Goal: Transaction & Acquisition: Purchase product/service

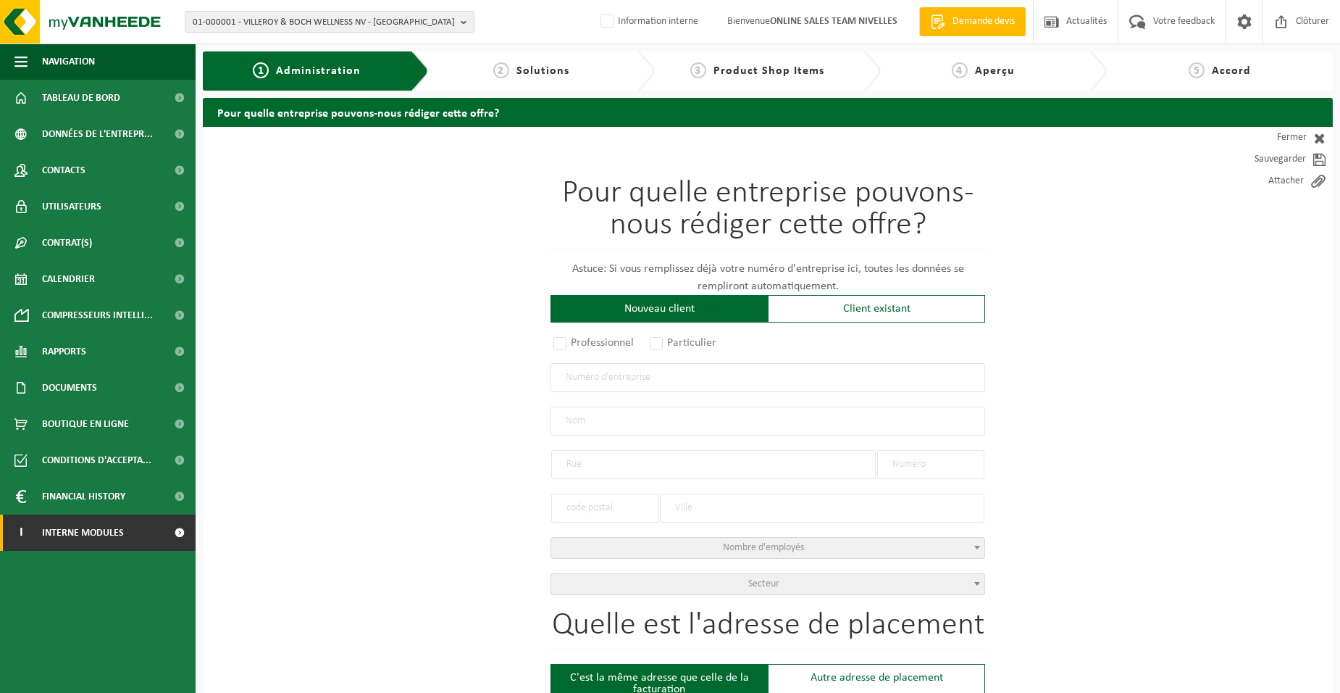
click at [101, 430] on span "Interne modules" at bounding box center [83, 532] width 82 height 36
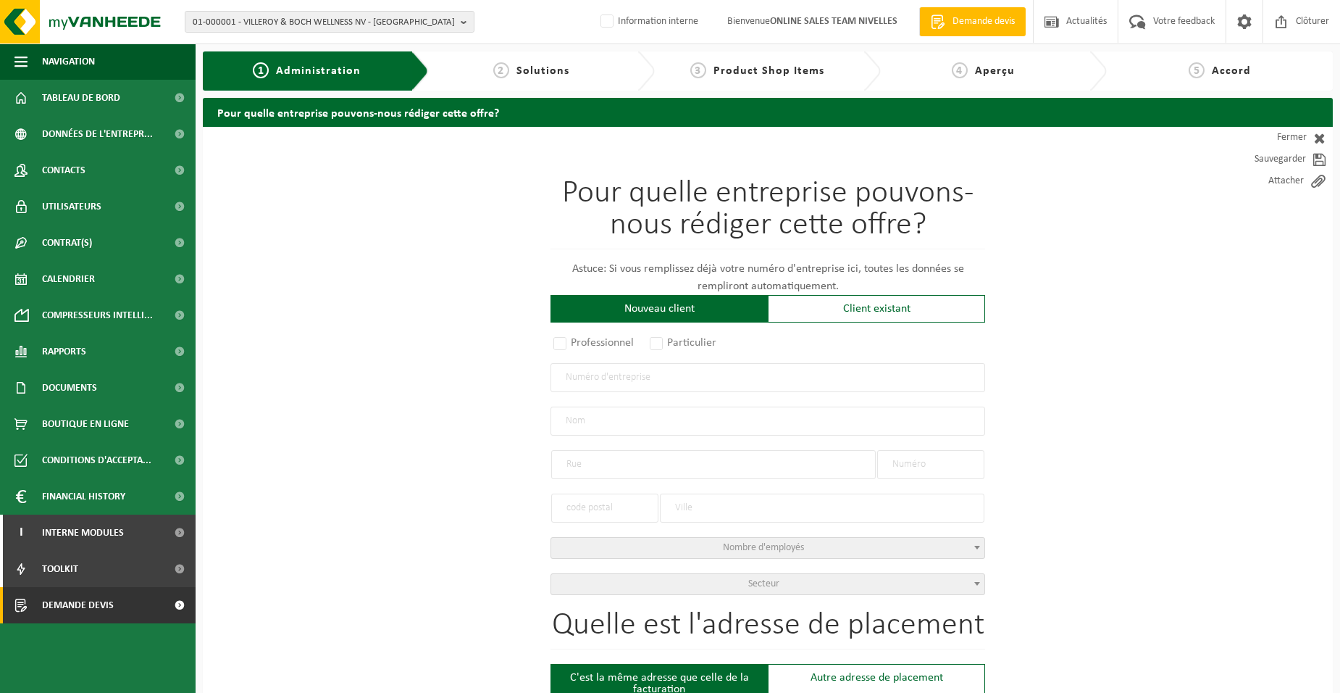
click at [77, 430] on span "Demande devis" at bounding box center [78, 605] width 72 height 36
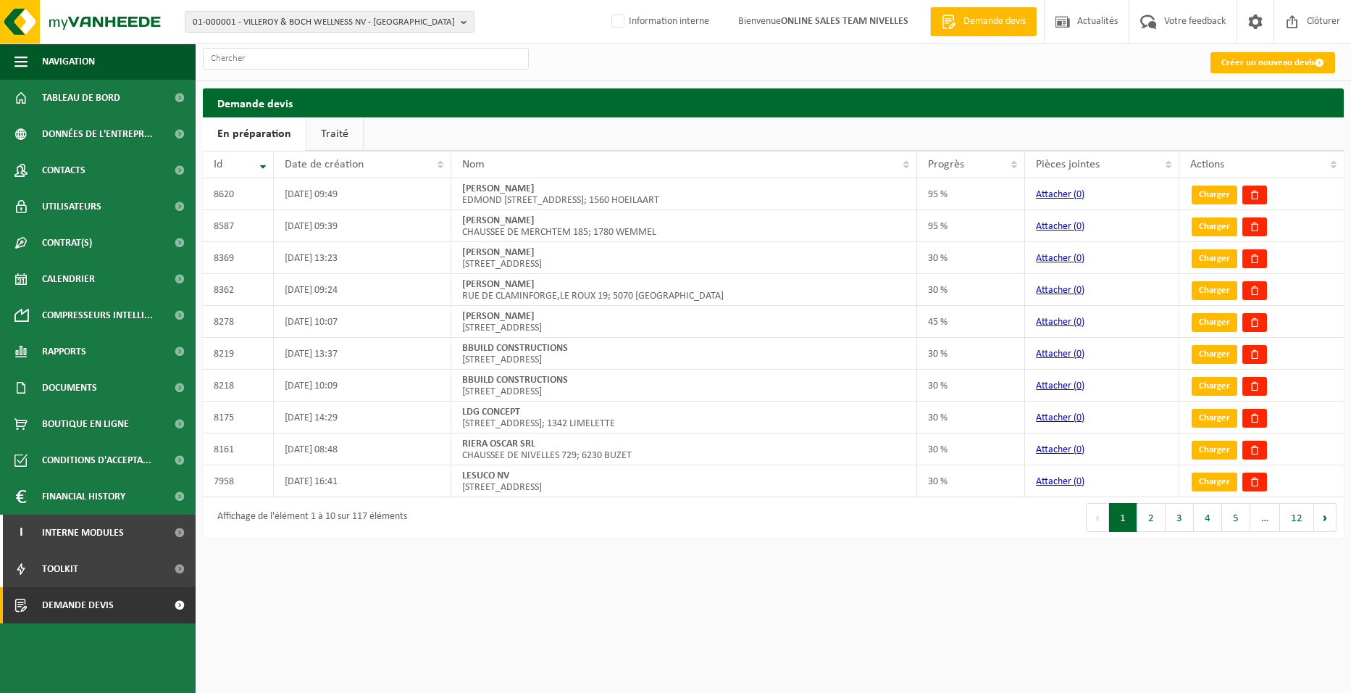
click at [1219, 68] on link "Créer un nouveau devis" at bounding box center [1273, 62] width 125 height 21
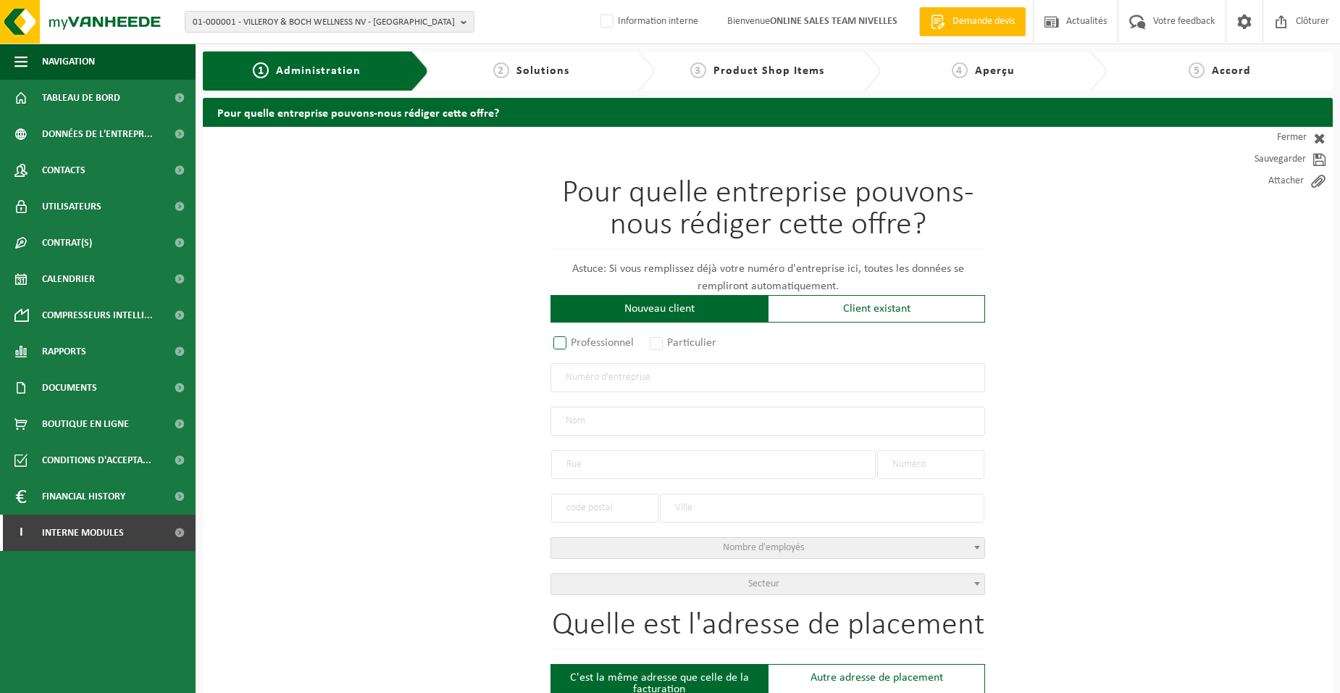
click at [603, 344] on label "Professionnel" at bounding box center [595, 343] width 88 height 20
click at [584, 344] on input "Professionnel" at bounding box center [578, 343] width 9 height 9
radio input "true"
click at [644, 390] on input "text" at bounding box center [768, 377] width 435 height 29
click at [643, 375] on input "text" at bounding box center [768, 377] width 435 height 29
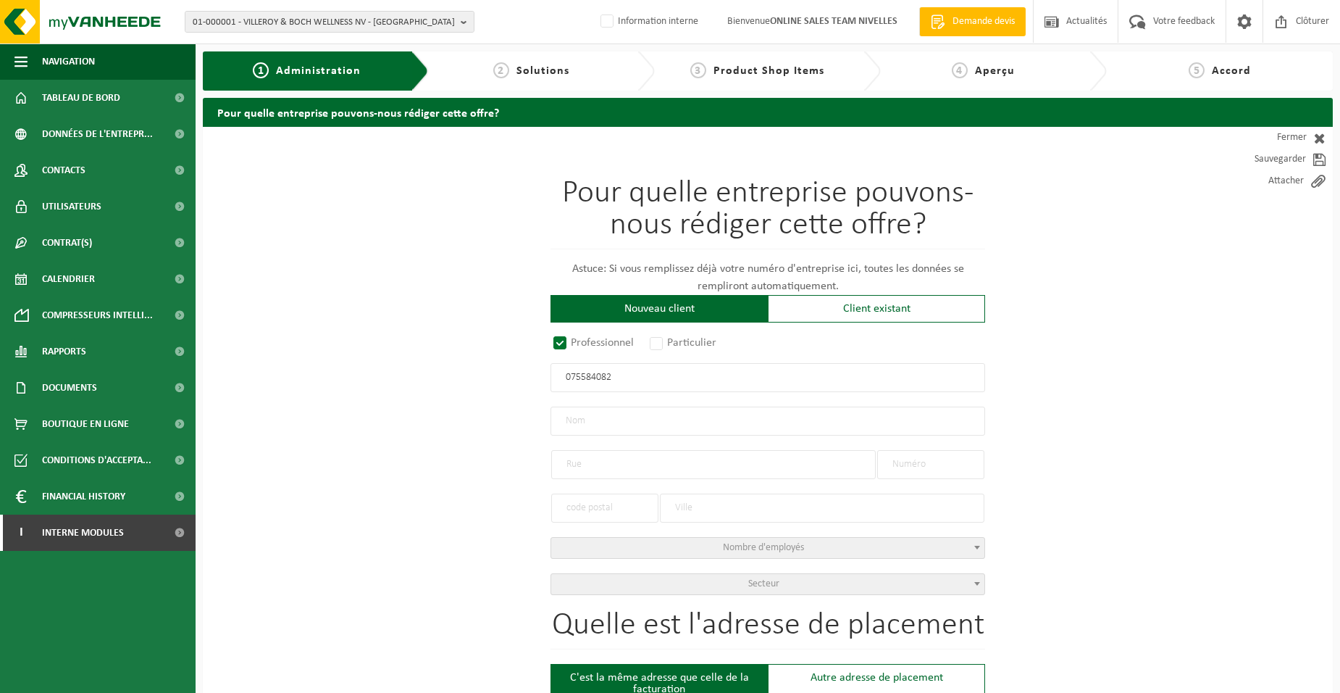
type input "0755840826"
radio input "true"
type input "0755840826"
type input "LESORT, ROMAIN"
type input "RUE HENRI VAN ZUYLEN"
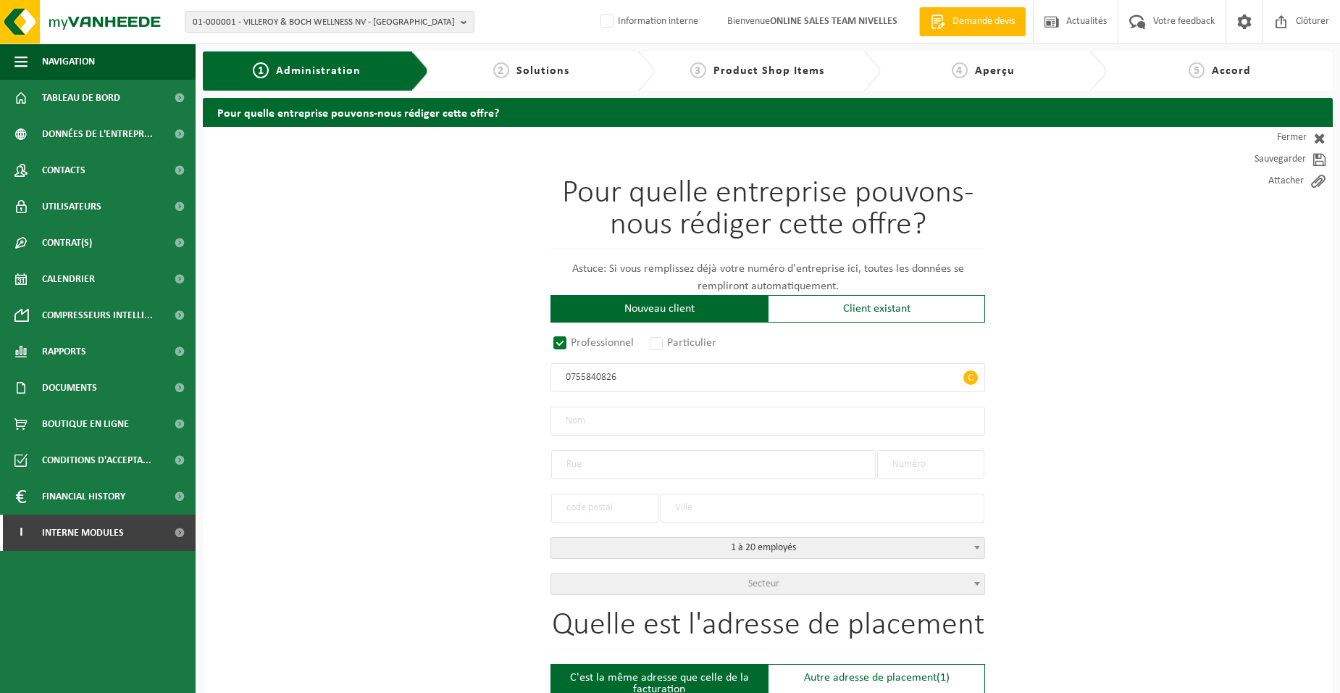
type input "8"
type input "1180"
type input "UCCLE"
select select "D"
type input "LESORT, ROMAIN"
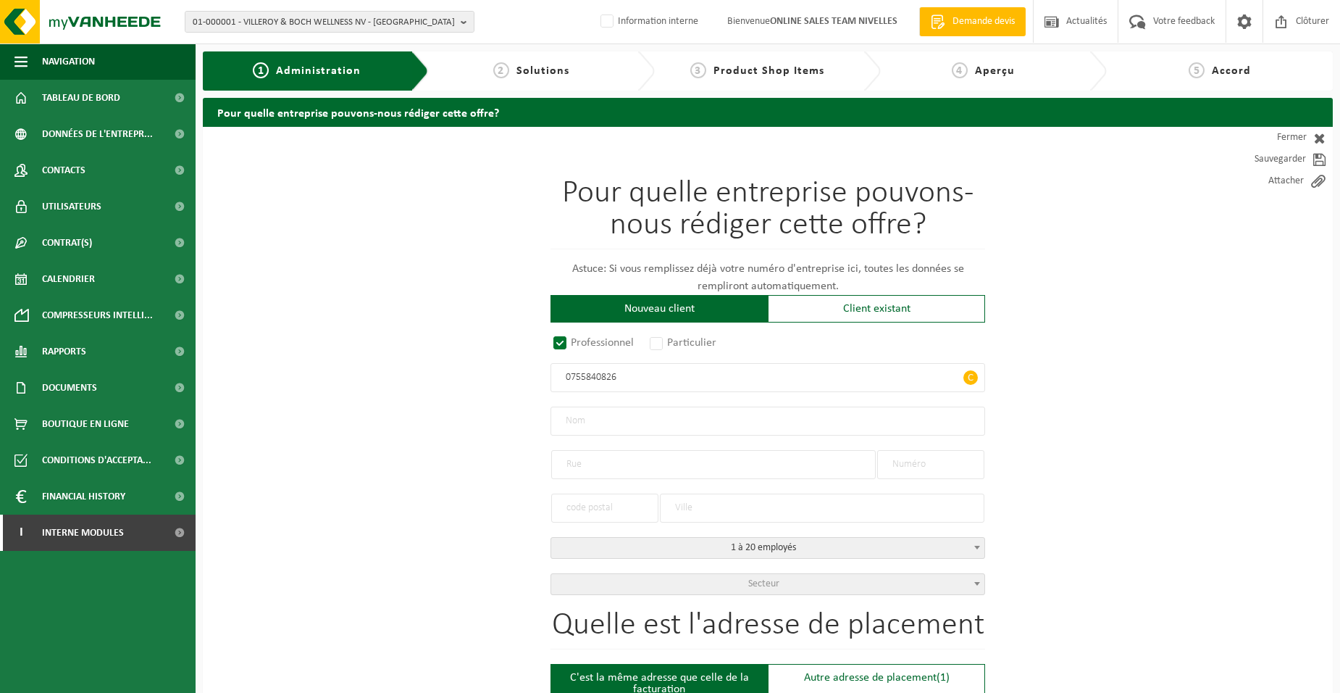
type input "RUE HENRI VAN ZUYLEN"
type input "8"
type input "1180"
type input "UCCLE"
type input "2308821021"
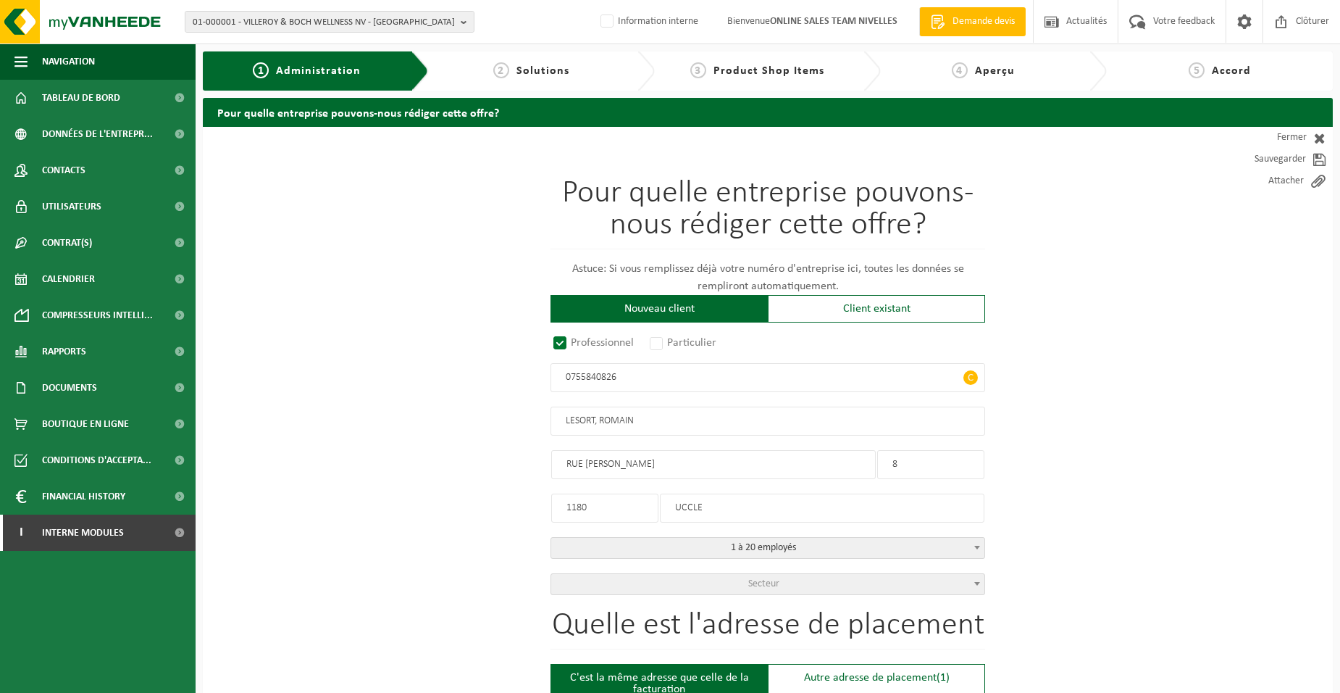
type input "0755840826"
drag, startPoint x: 585, startPoint y: 462, endPoint x: 670, endPoint y: 463, distance: 85.5
click at [670, 463] on input "RUE HENRI VAN ZUYLEN" at bounding box center [713, 464] width 325 height 29
type input "RUE BERKENDAEN"
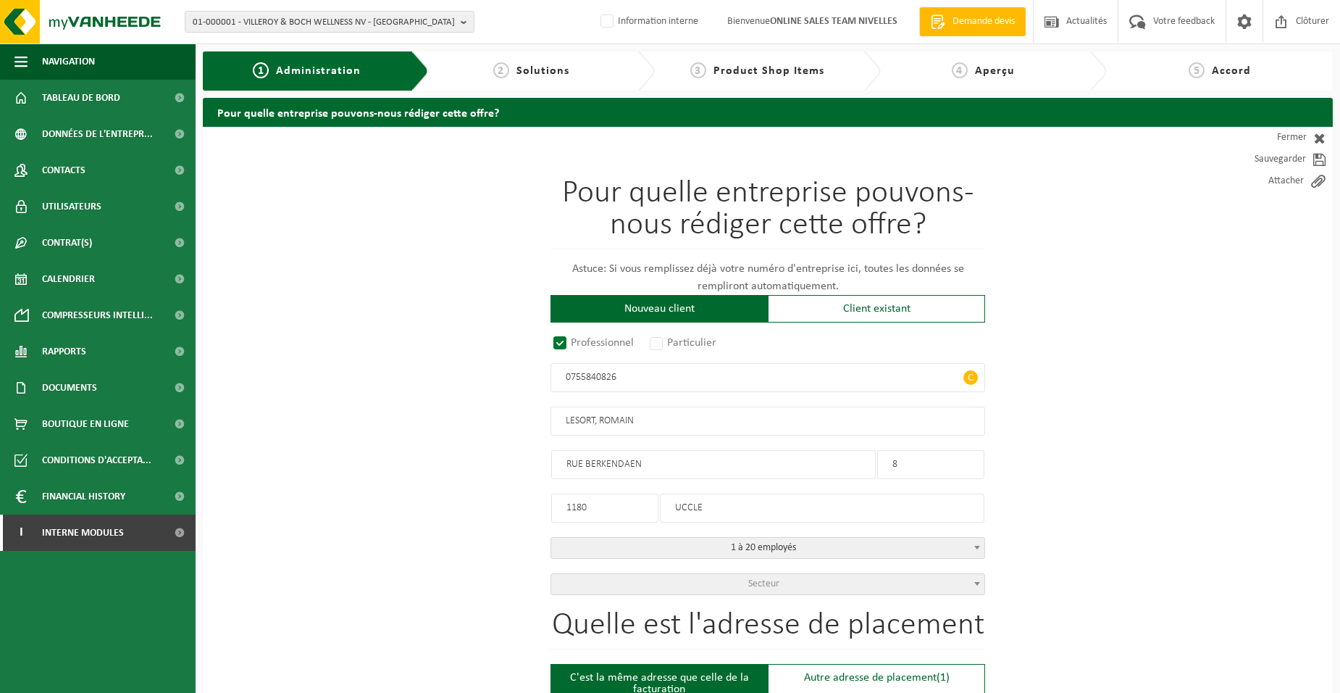
drag, startPoint x: 901, startPoint y: 467, endPoint x: 828, endPoint y: 467, distance: 73.2
click at [828, 466] on div "Pour quelle entreprise pouvons-nous rédiger cette offre? Astuce: Si vous rempli…" at bounding box center [768, 385] width 435 height 417
type input "34"
click at [606, 507] on input "1180" at bounding box center [604, 507] width 107 height 29
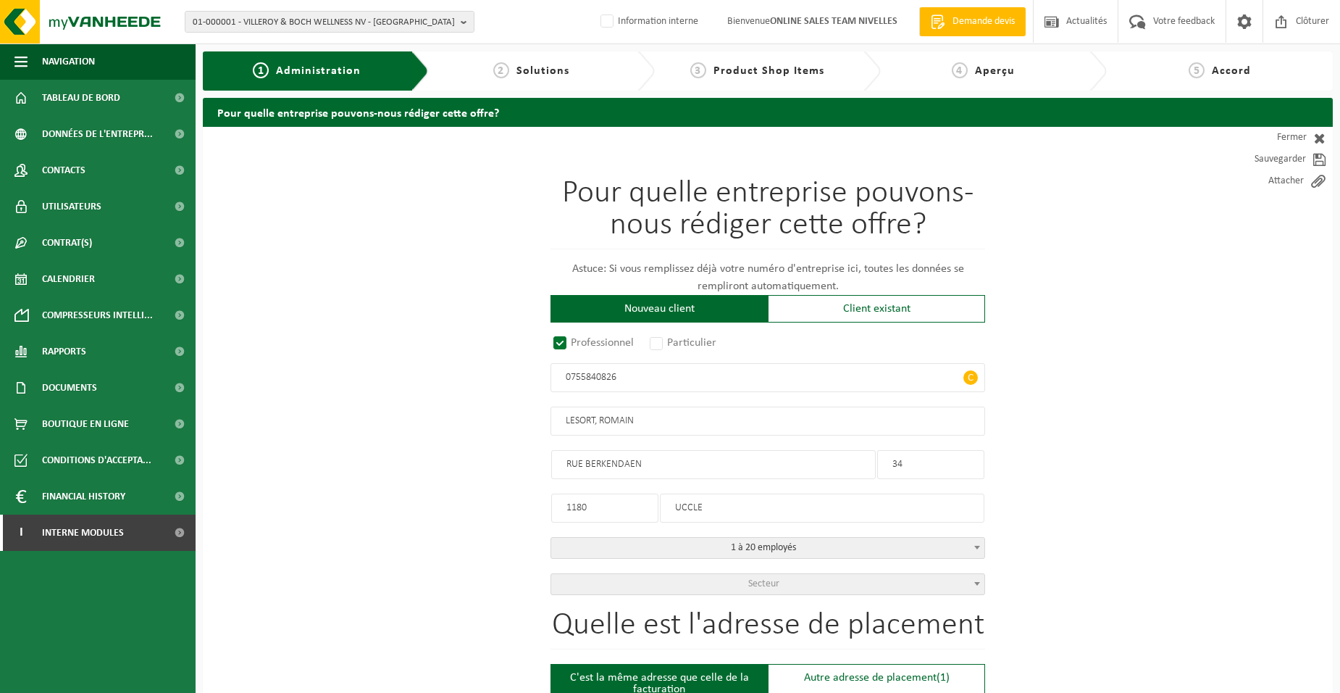
drag, startPoint x: 606, startPoint y: 507, endPoint x: 458, endPoint y: 506, distance: 147.8
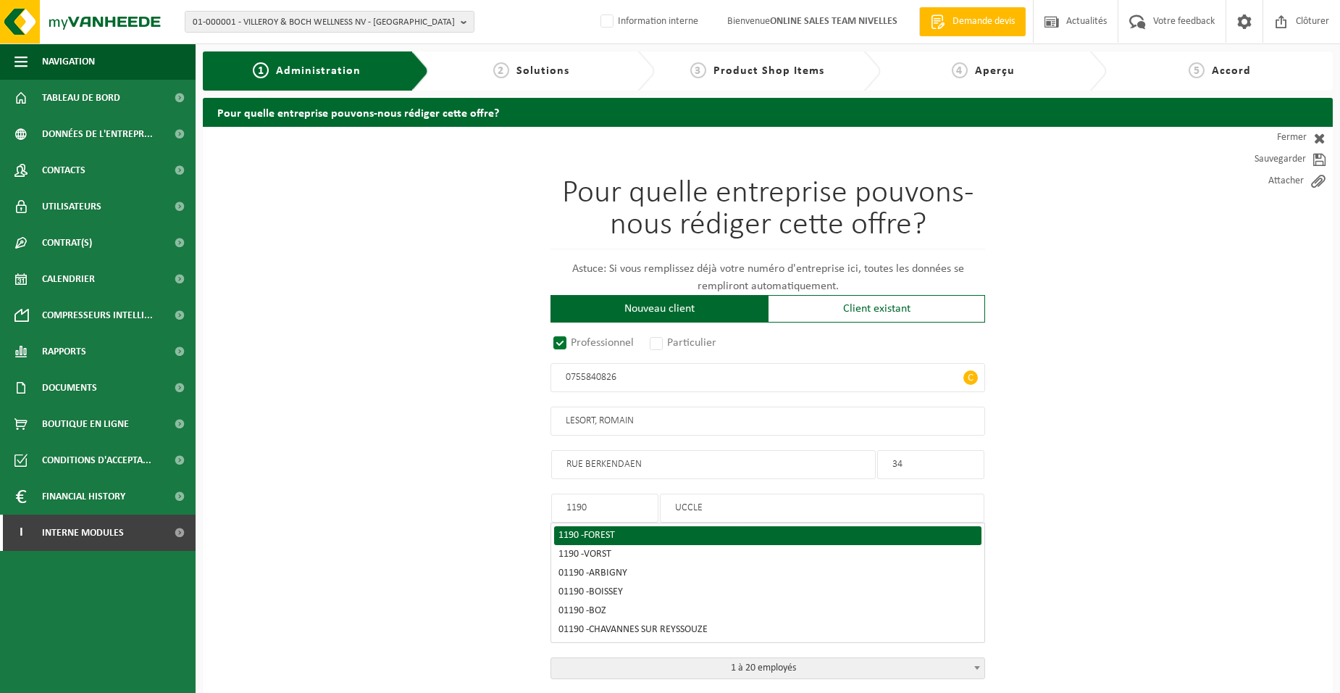
type input "1190"
click at [643, 535] on div "1190 - FOREST" at bounding box center [768, 535] width 419 height 10
type input "FOREST"
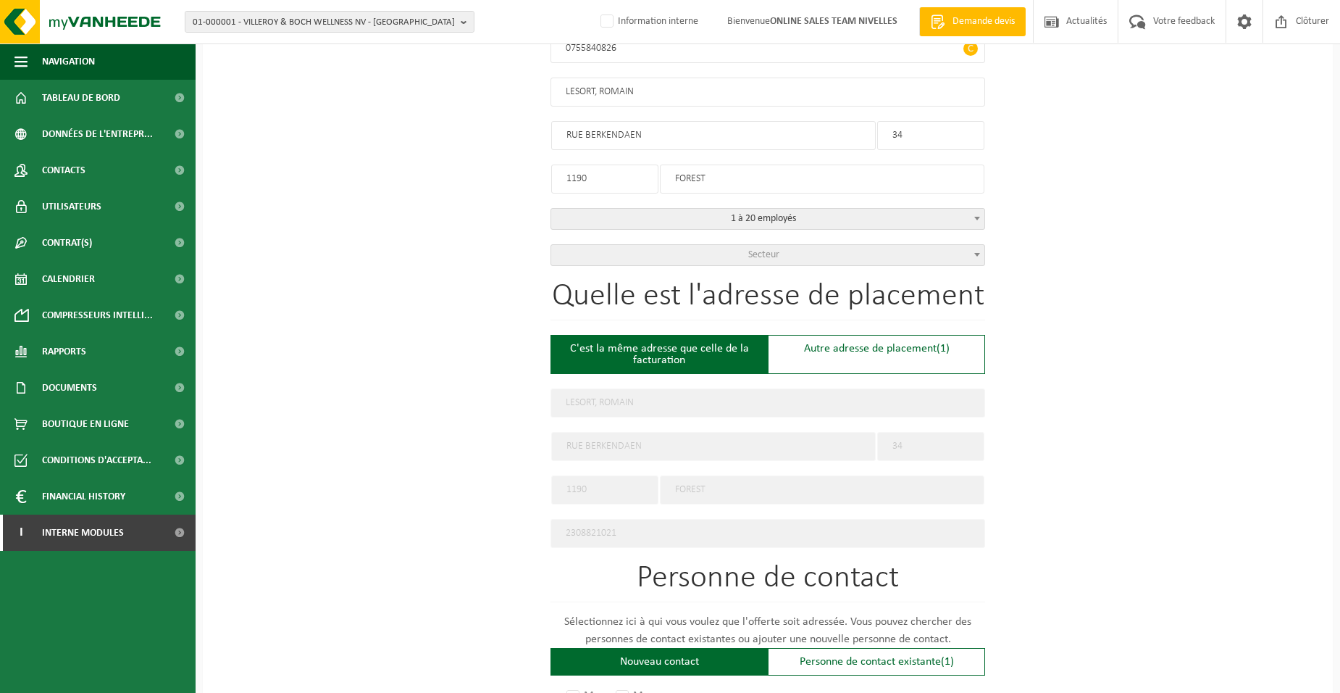
scroll to position [435, 0]
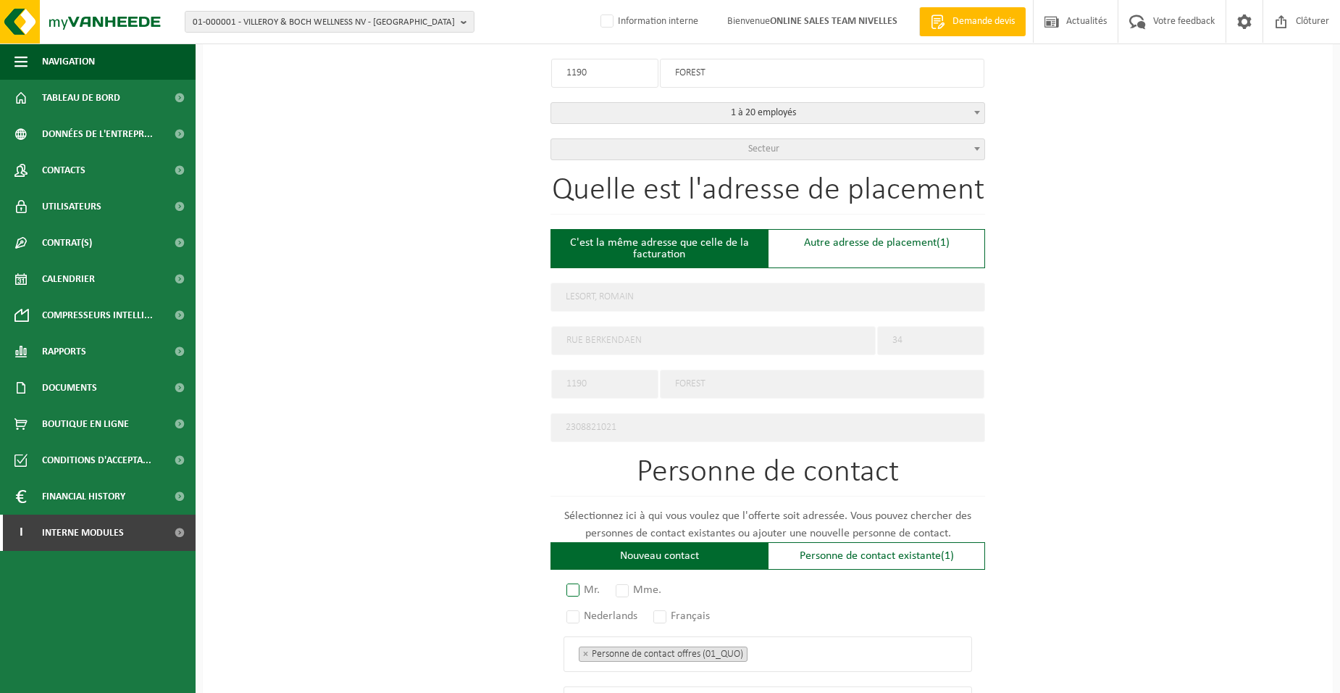
click at [601, 585] on label "Mr." at bounding box center [584, 590] width 41 height 20
radio input "true"
click at [667, 606] on label "Français" at bounding box center [683, 616] width 64 height 20
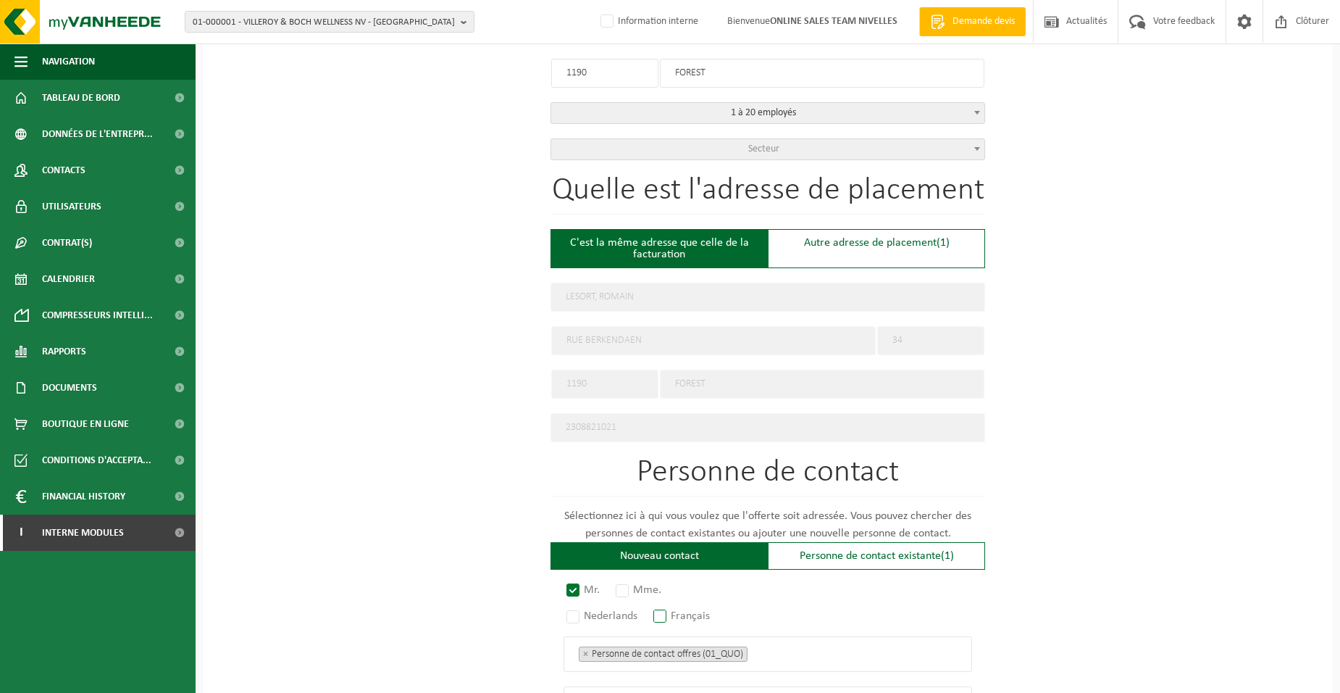
radio input "true"
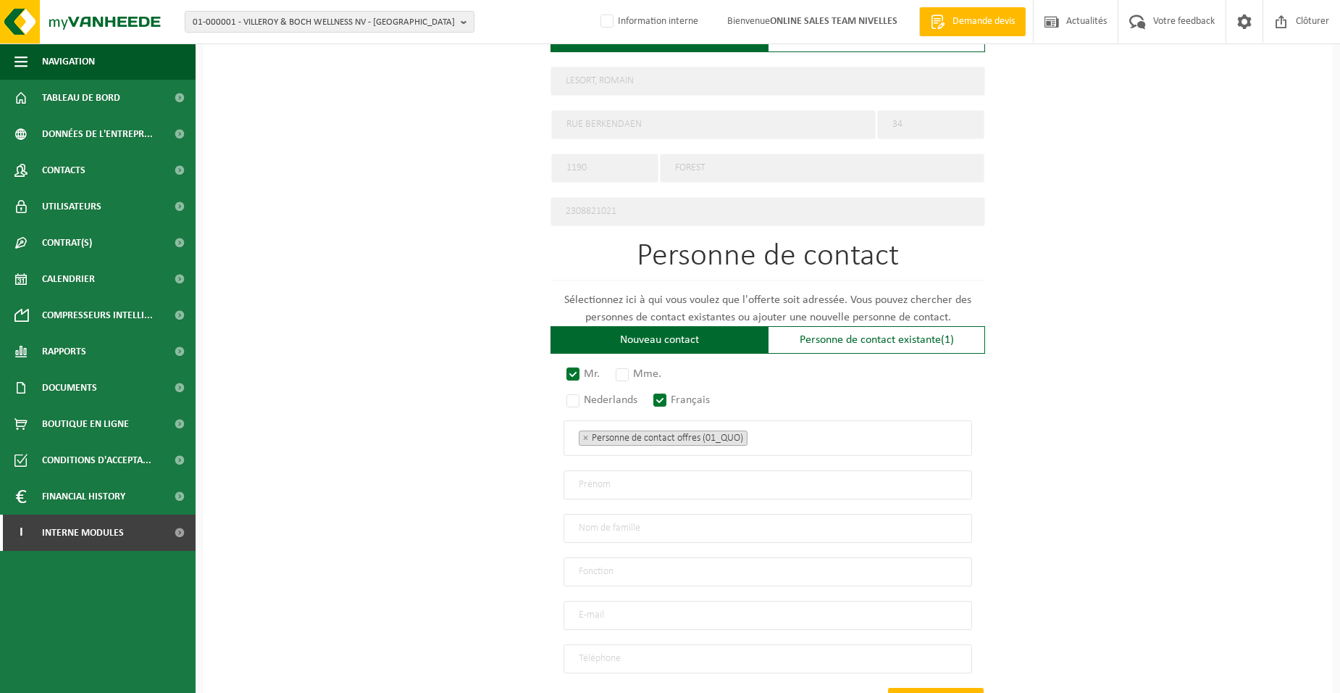
scroll to position [652, 0]
click at [782, 435] on ul "× Personne de contact offres (01_QUO)" at bounding box center [768, 436] width 378 height 19
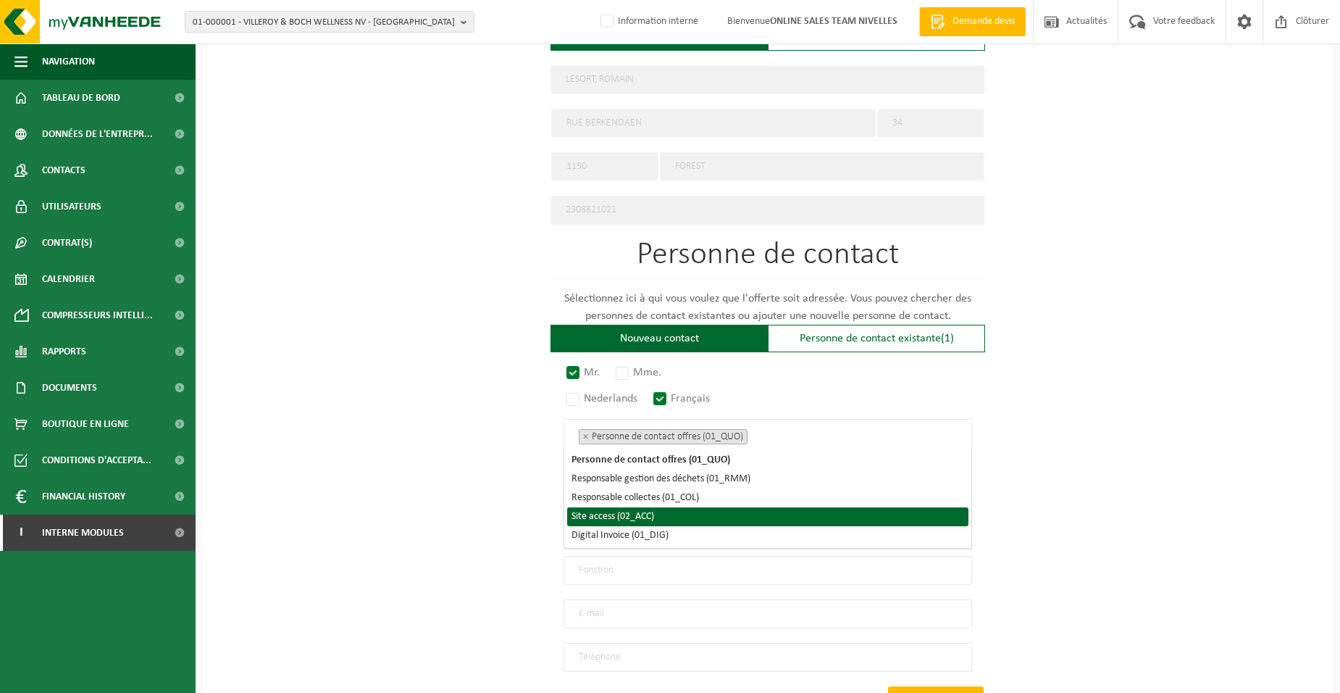
click at [668, 519] on li "Site access (02_ACC)" at bounding box center [767, 516] width 401 height 19
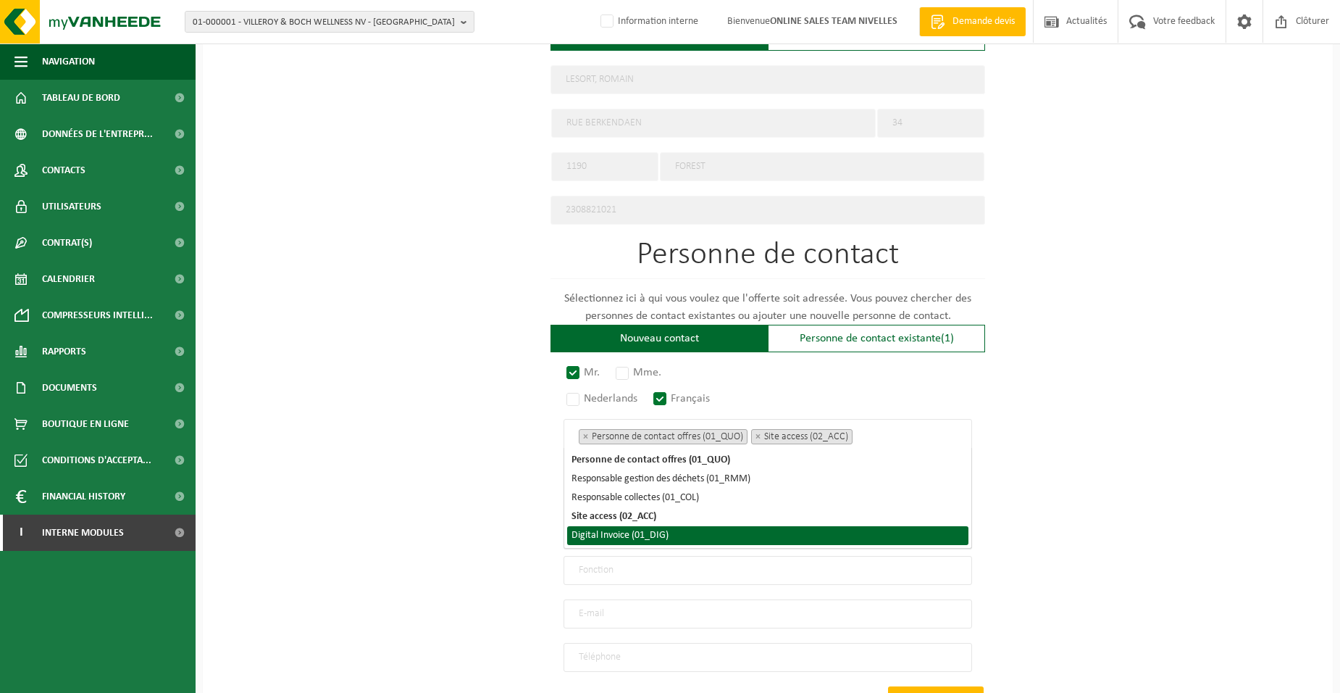
click at [667, 535] on li "Digital Invoice (01_DIG)" at bounding box center [767, 535] width 401 height 19
click at [434, 538] on div "Pour quelle entreprise pouvons-nous rédiger cette offre? Astuce: Si vous rempli…" at bounding box center [768, 146] width 1130 height 1342
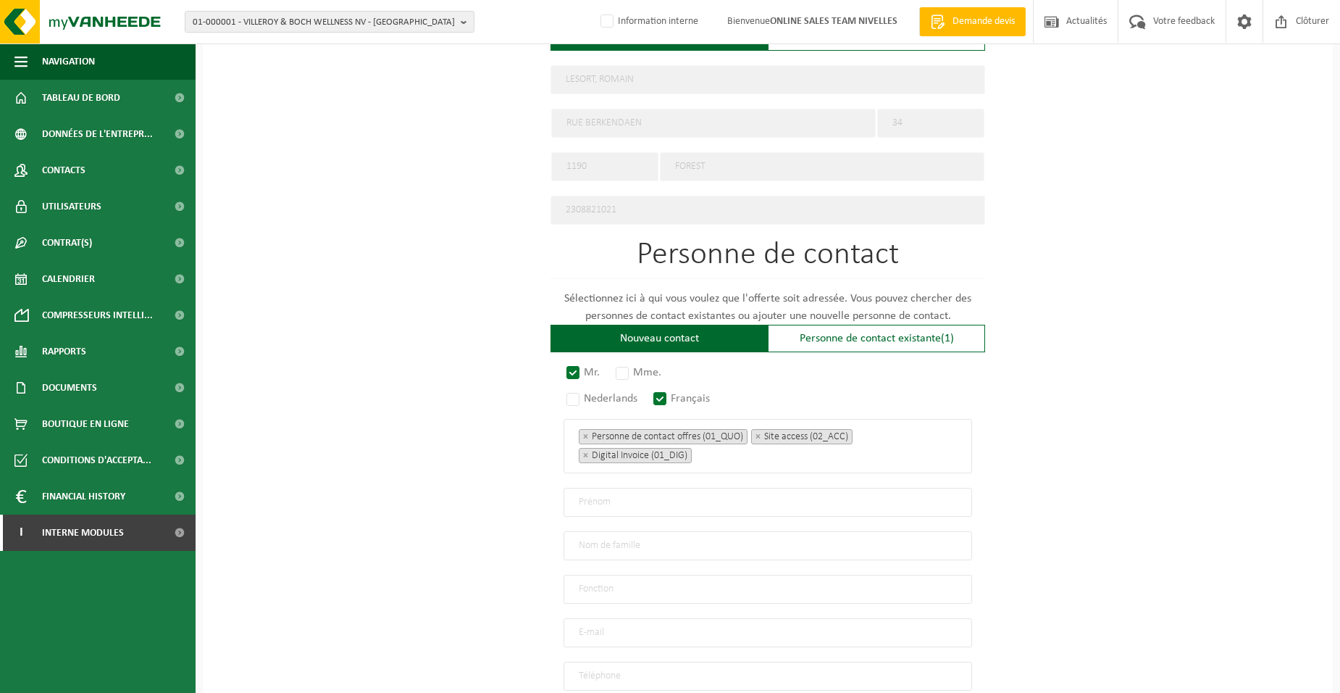
click at [583, 497] on input "text" at bounding box center [768, 502] width 409 height 29
type input "ROMAIN"
click at [643, 533] on input "text" at bounding box center [768, 545] width 409 height 29
type input "LESORT"
click at [616, 586] on input "text" at bounding box center [768, 588] width 409 height 29
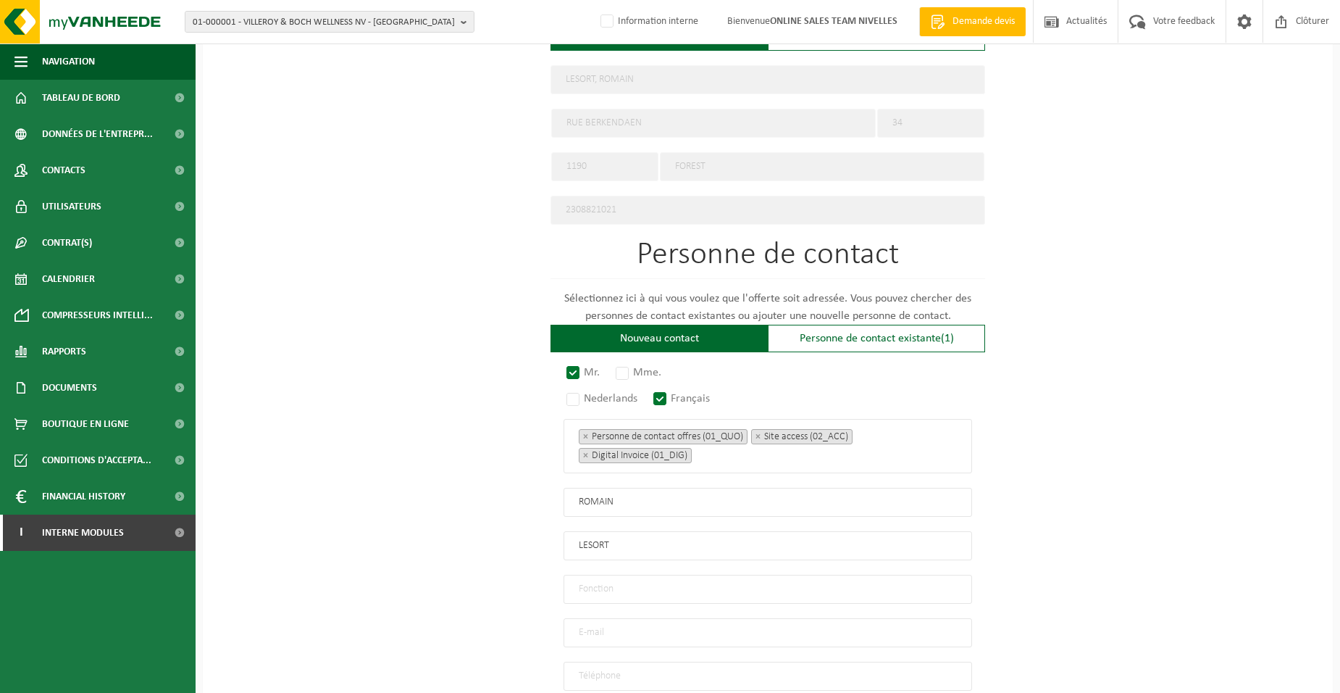
type input "Directeur"
click at [594, 627] on input "email" at bounding box center [768, 632] width 409 height 29
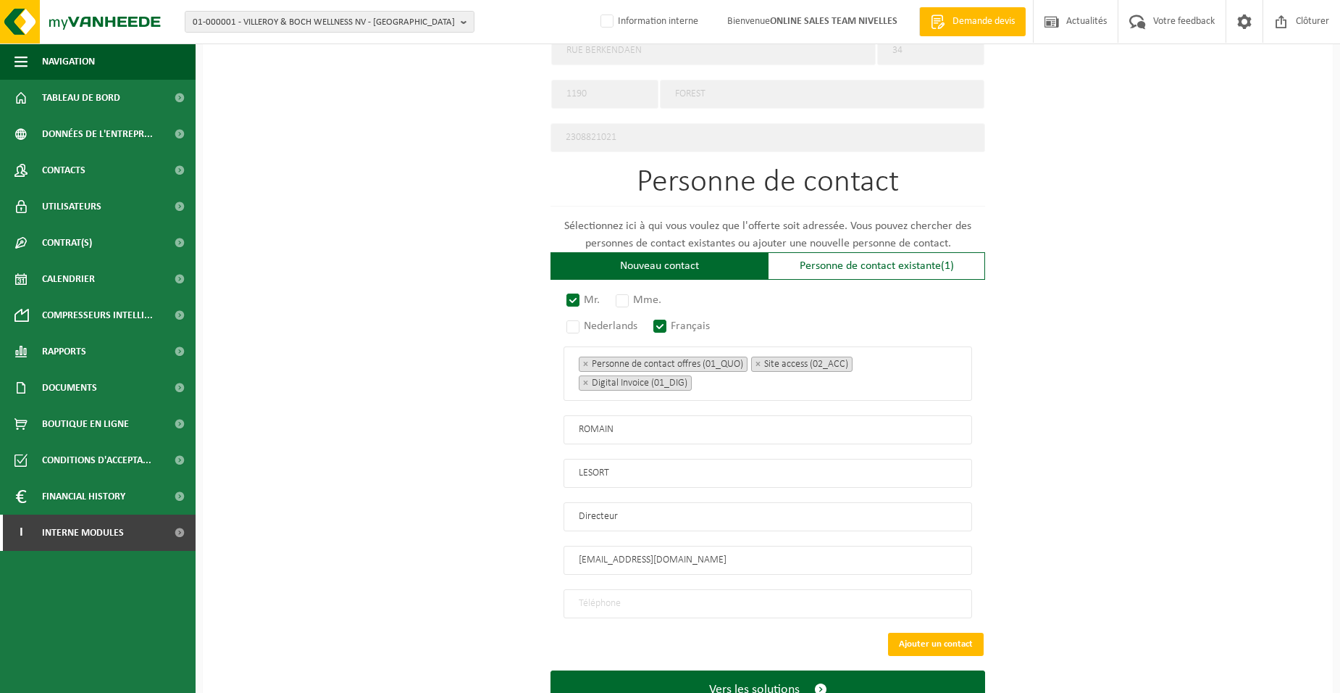
type input "ROMAINLESORT01@GMAIL.COM"
click at [625, 595] on input "tel" at bounding box center [768, 603] width 409 height 29
type input "+32 455 17 05 70"
click at [620, 676] on button "Vers les solutions" at bounding box center [768, 689] width 435 height 38
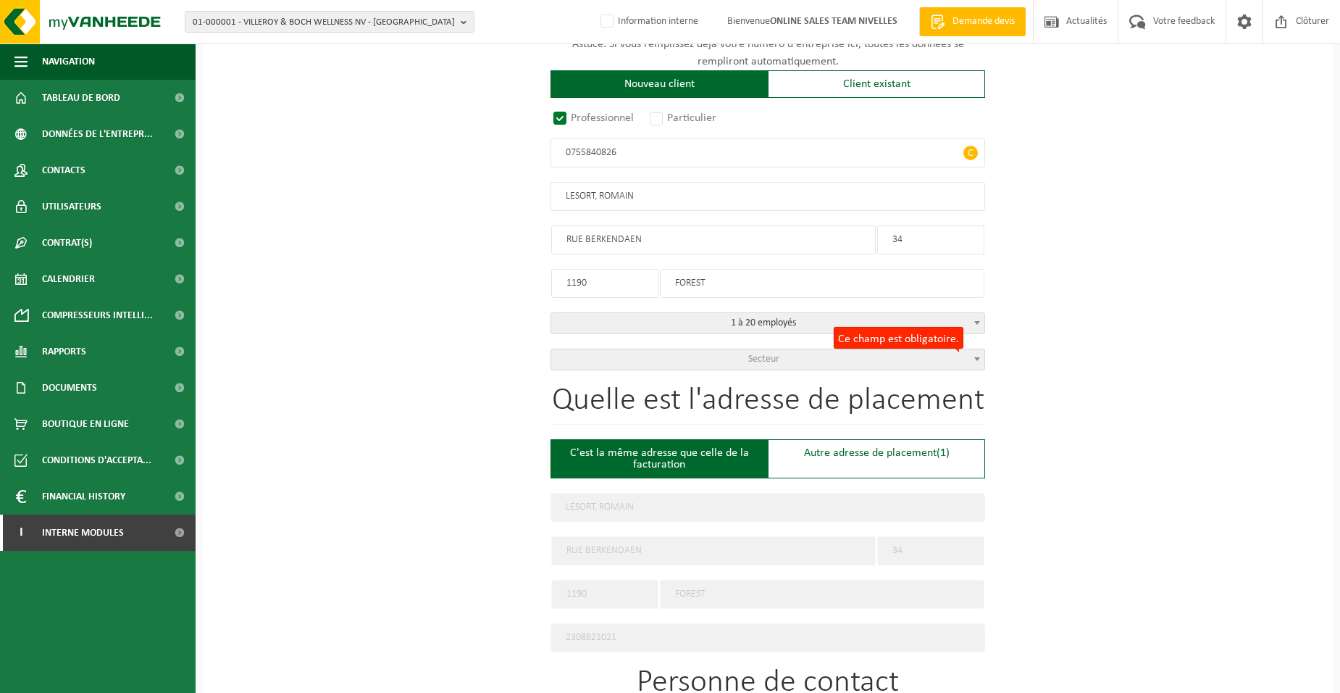
click at [695, 354] on span "Secteur" at bounding box center [767, 359] width 433 height 20
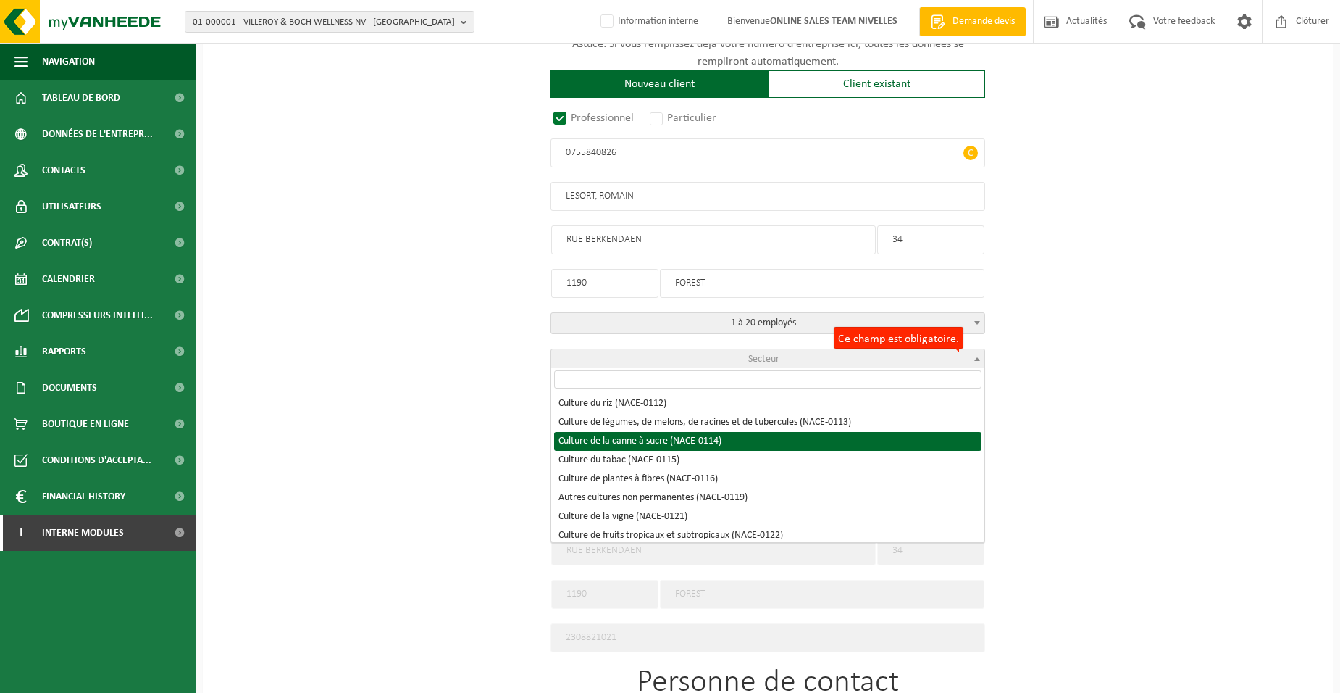
select select "NACE_0114"
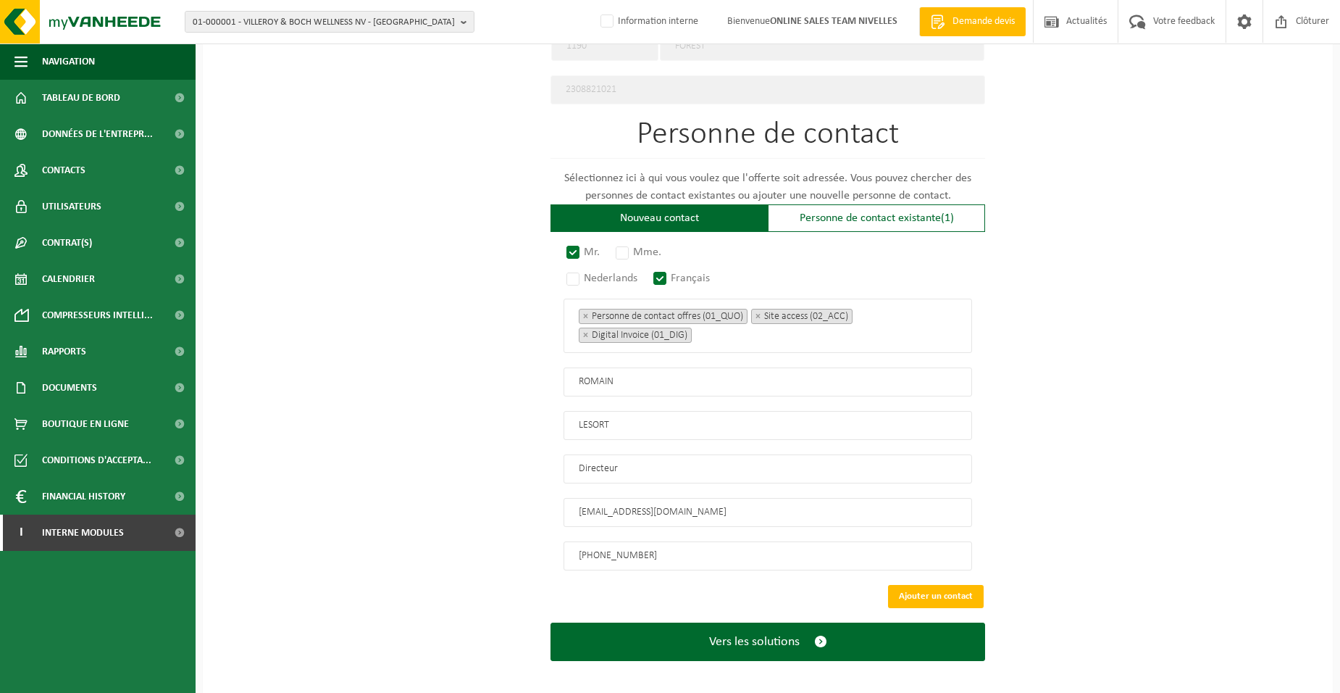
scroll to position [773, 0]
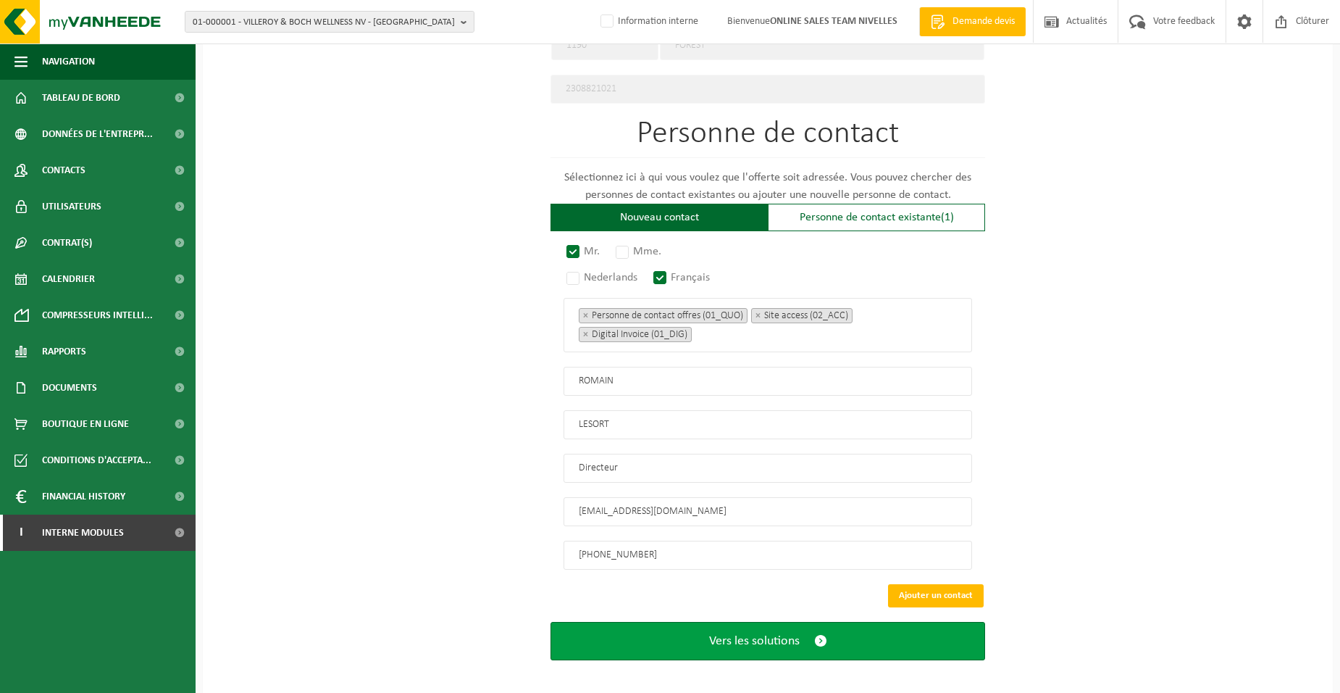
click at [656, 626] on button "Vers les solutions" at bounding box center [768, 641] width 435 height 38
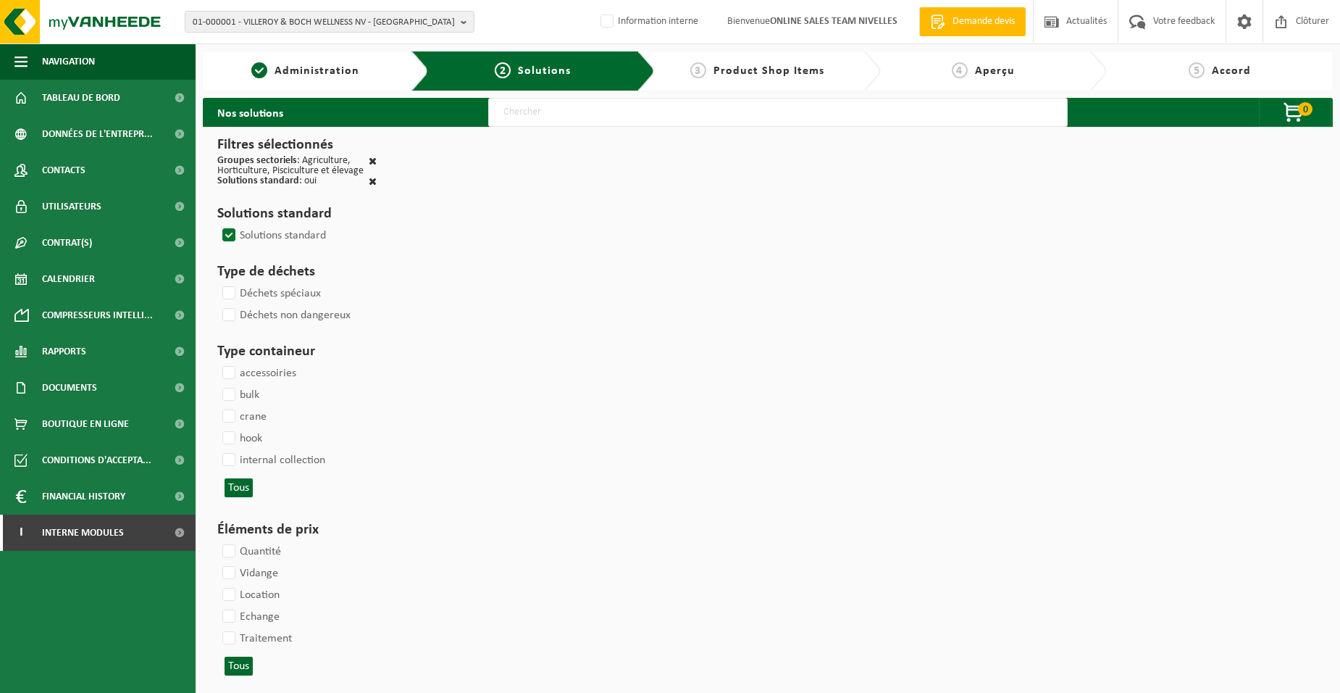
click at [499, 116] on input "text" at bounding box center [778, 112] width 580 height 29
type input "000052"
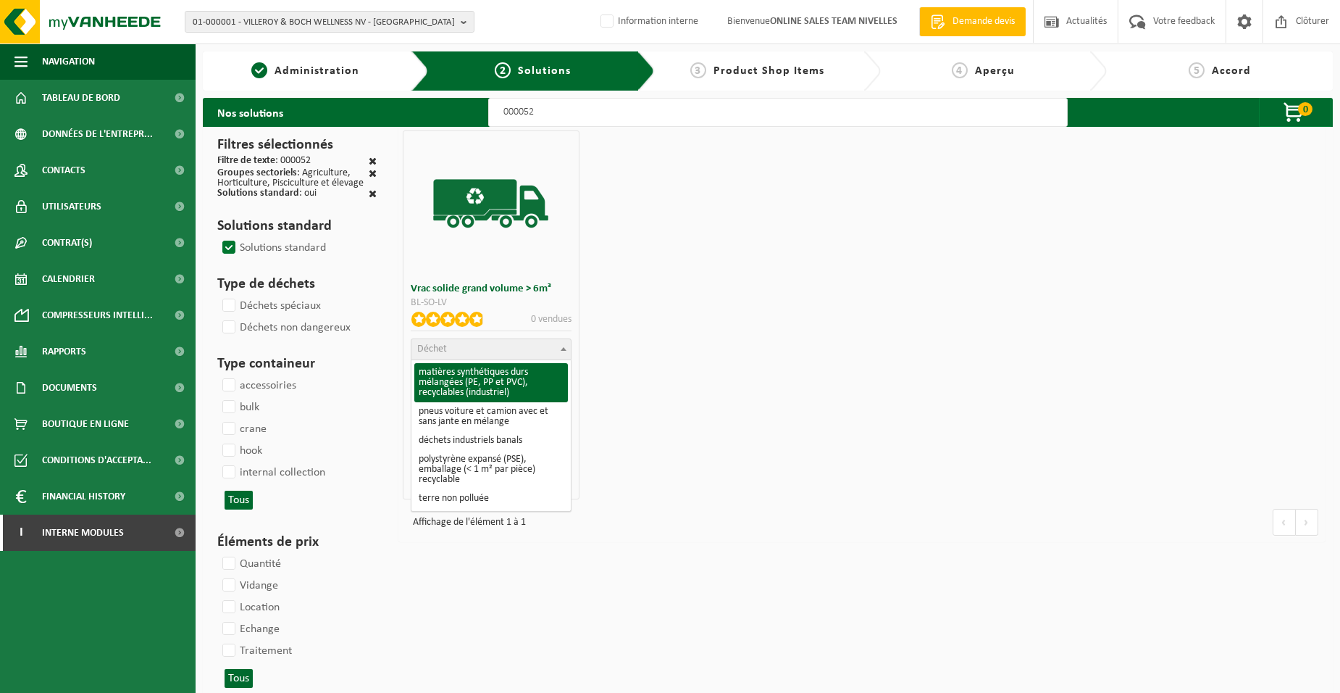
click at [450, 346] on span "Déchet" at bounding box center [490, 349] width 159 height 20
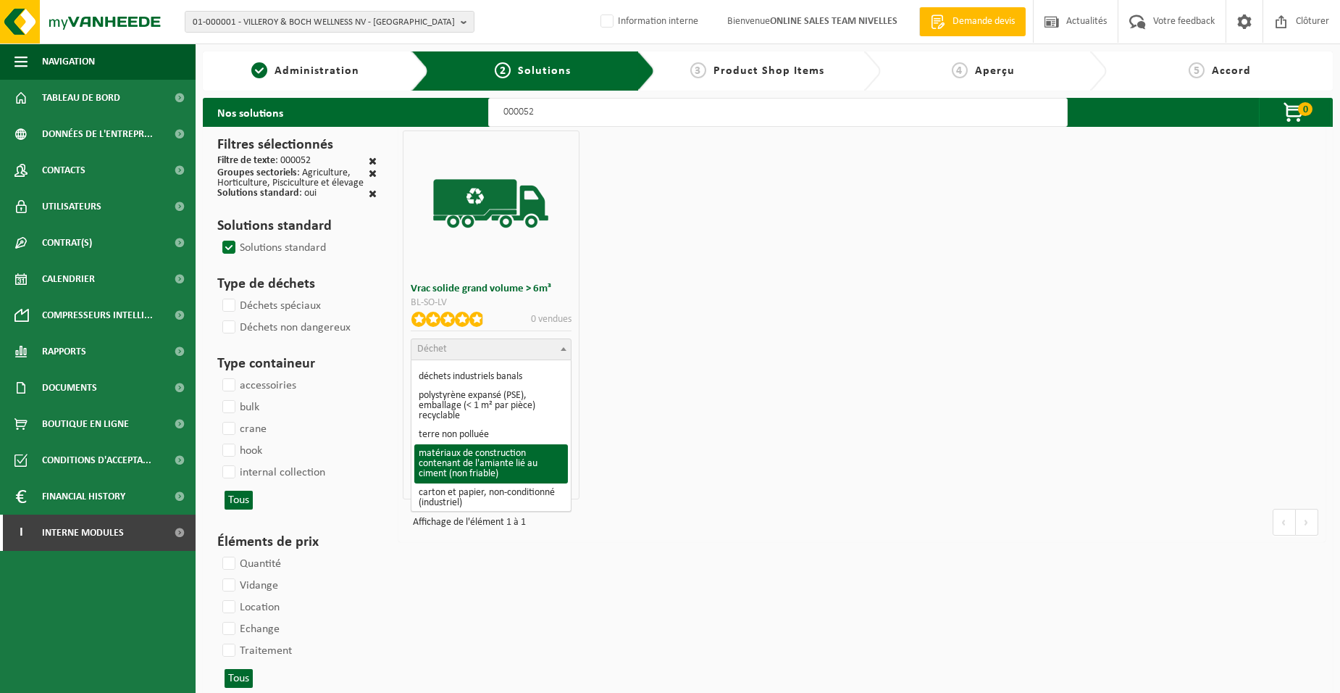
scroll to position [145, 0]
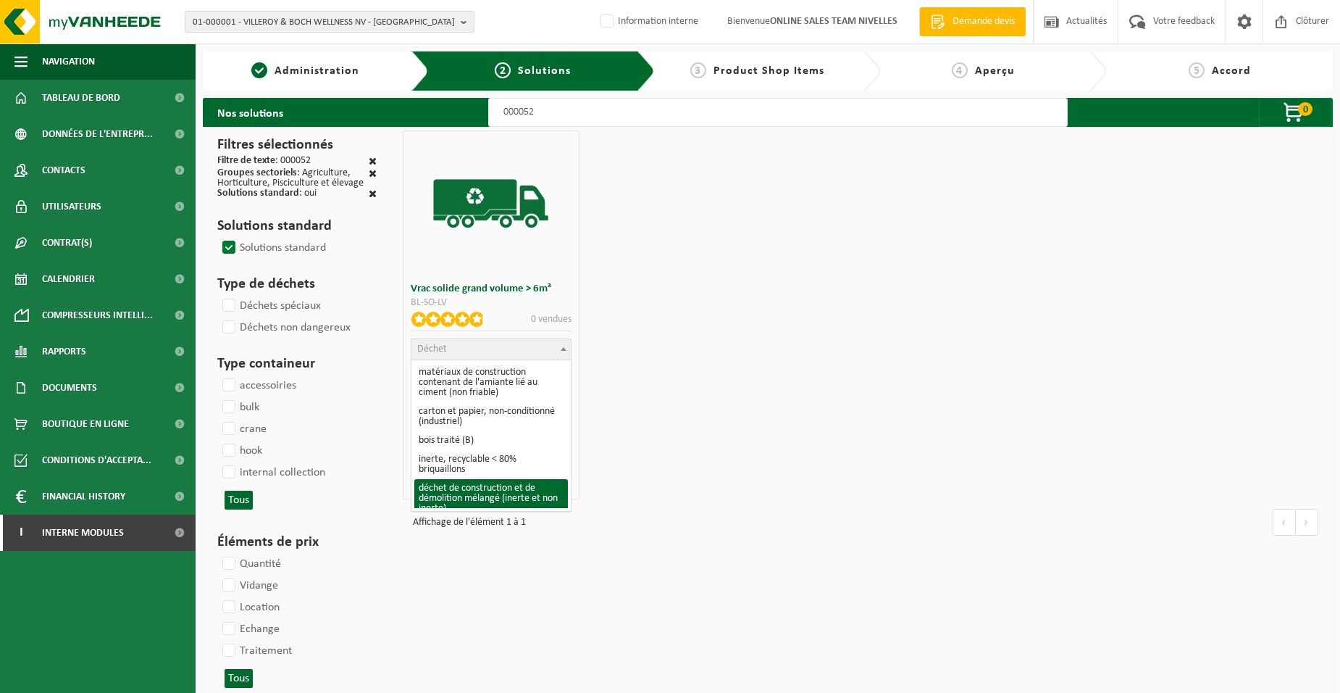
select select "31"
select select
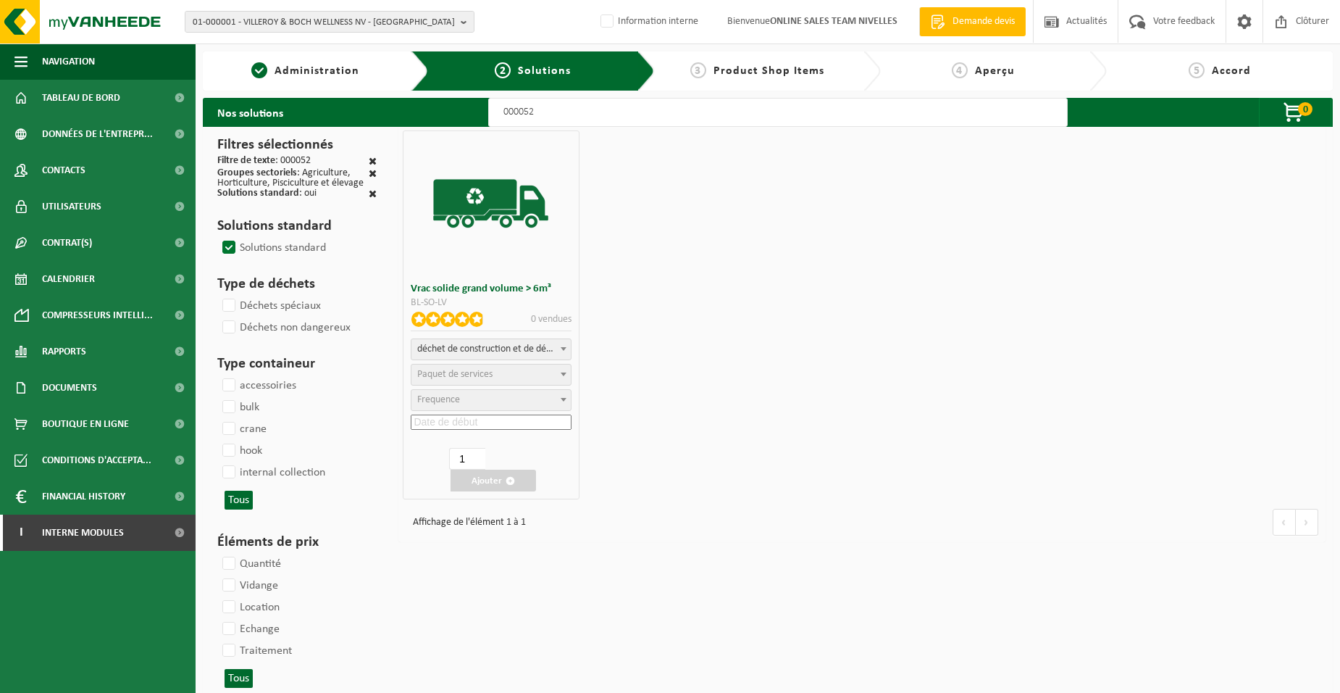
select select "47"
select select "25"
click at [477, 425] on input at bounding box center [491, 421] width 160 height 15
click at [482, 596] on div "28" at bounding box center [481, 595] width 25 height 23
type input "2025-08-28"
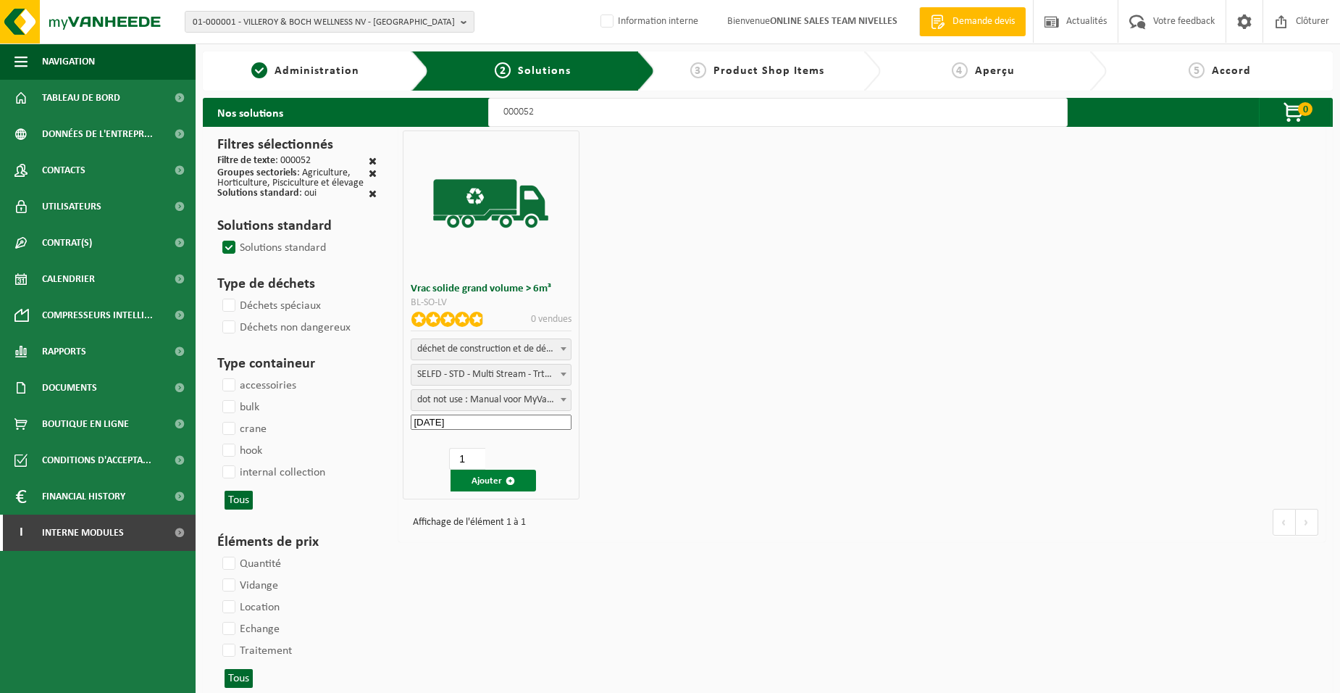
click at [478, 480] on button "Ajouter" at bounding box center [493, 480] width 85 height 22
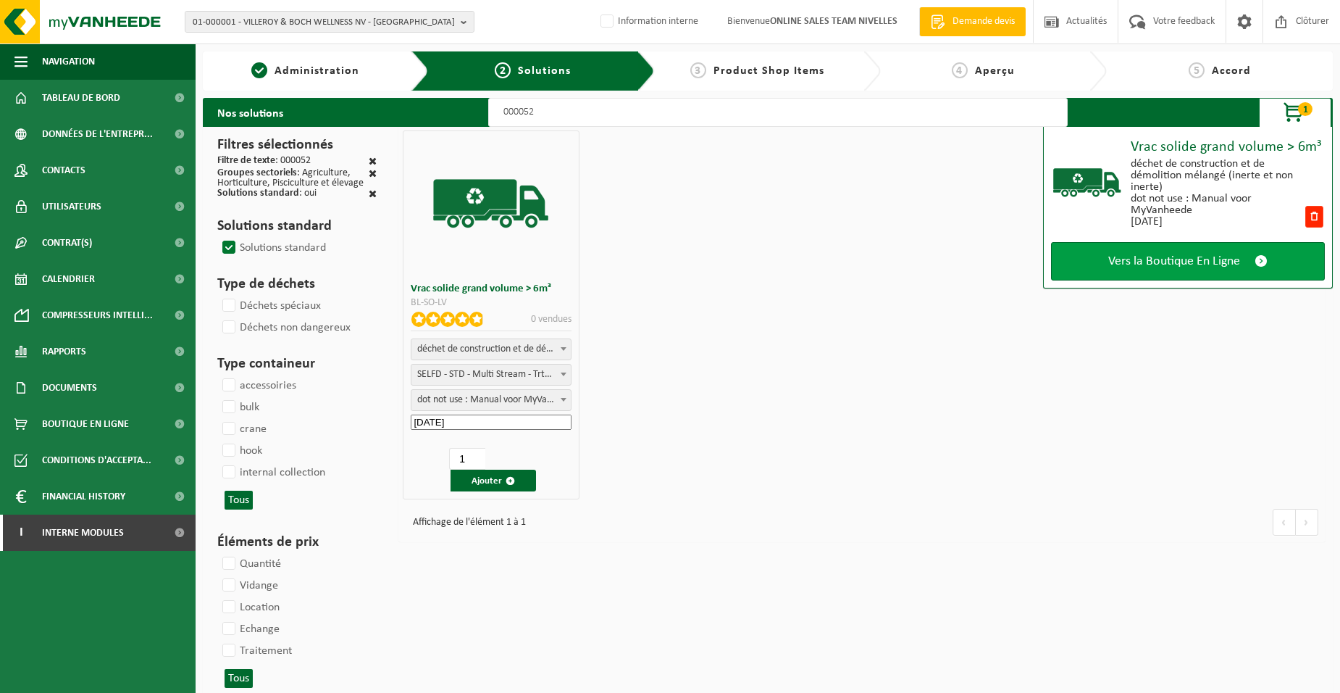
click at [1177, 272] on link "Vers la Boutique En Ligne" at bounding box center [1188, 261] width 274 height 38
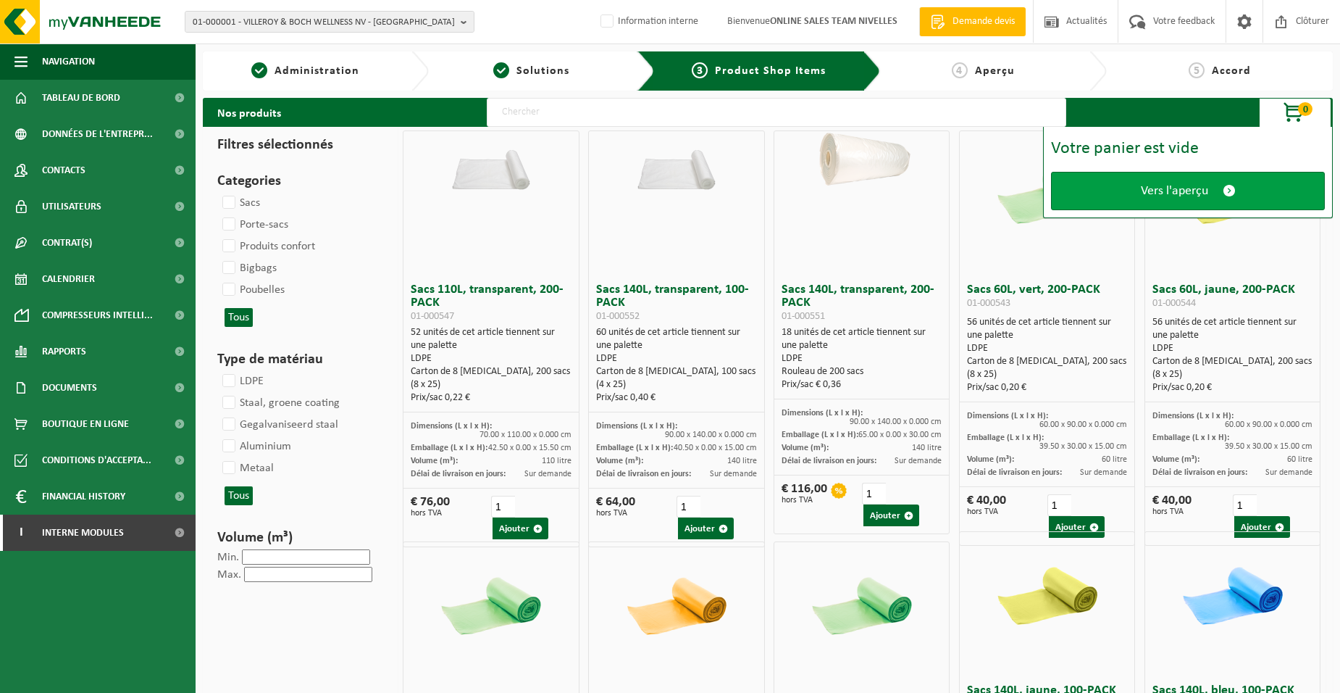
click at [1129, 186] on link "Vers l'aperçu" at bounding box center [1188, 191] width 274 height 38
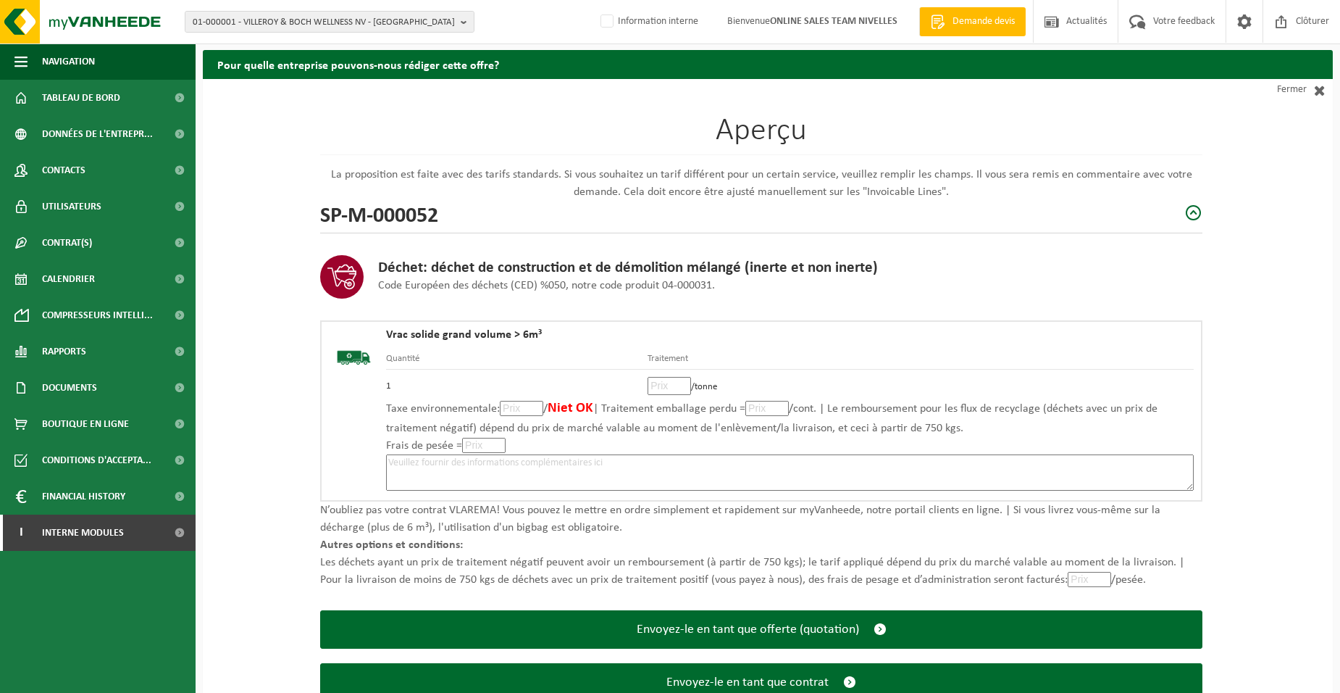
scroll to position [99, 0]
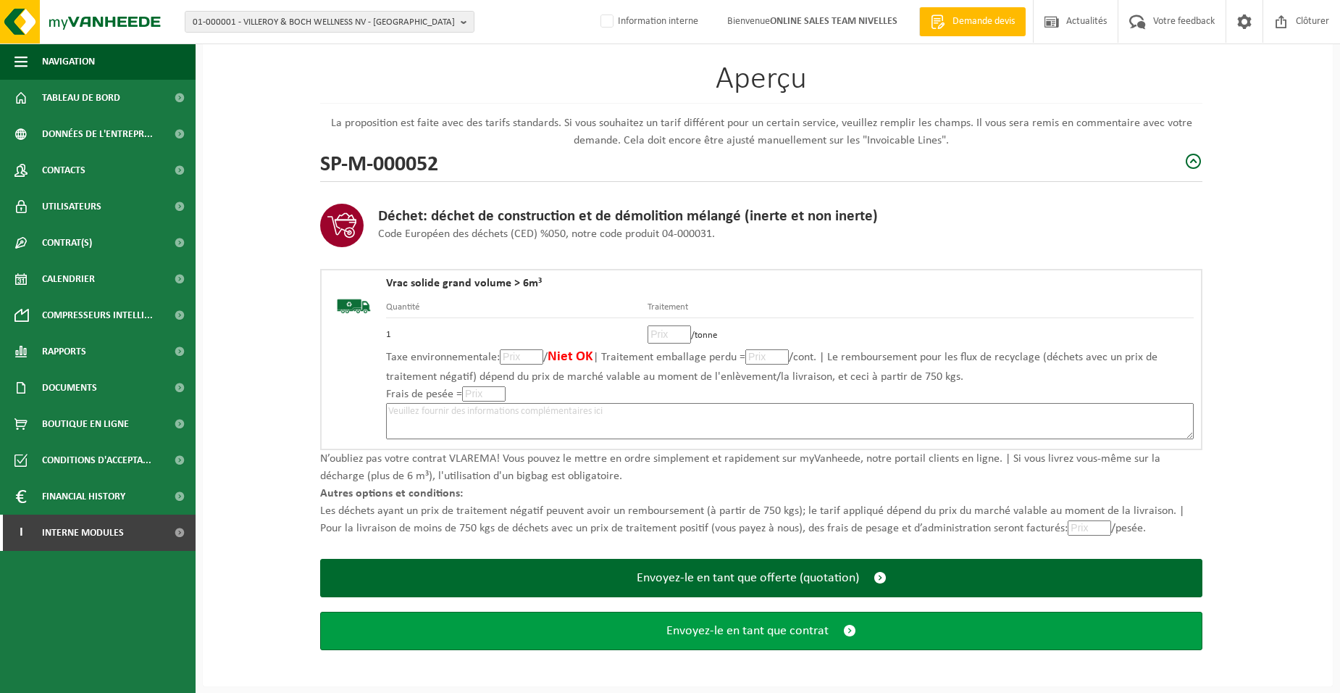
click at [741, 630] on span "Envoyez-le en tant que contrat" at bounding box center [748, 630] width 162 height 15
